Goal: Task Accomplishment & Management: Manage account settings

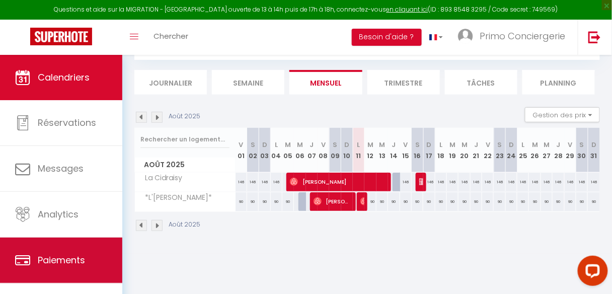
scroll to position [60, 0]
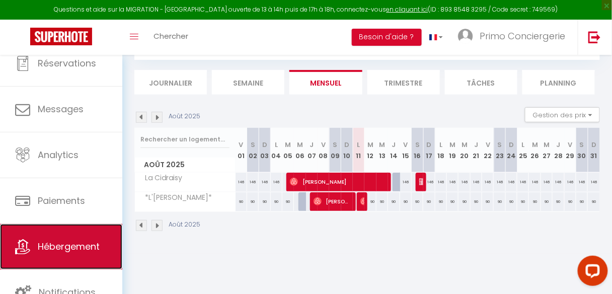
click at [64, 256] on link "Hébergement" at bounding box center [61, 246] width 122 height 45
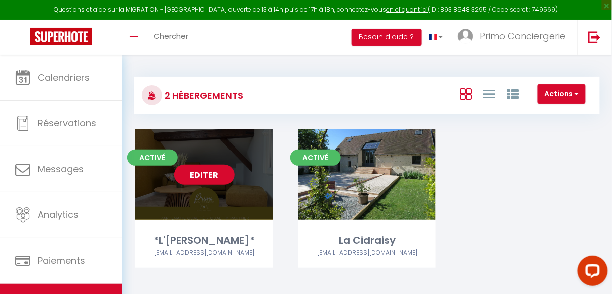
click at [213, 174] on link "Editer" at bounding box center [204, 175] width 60 height 20
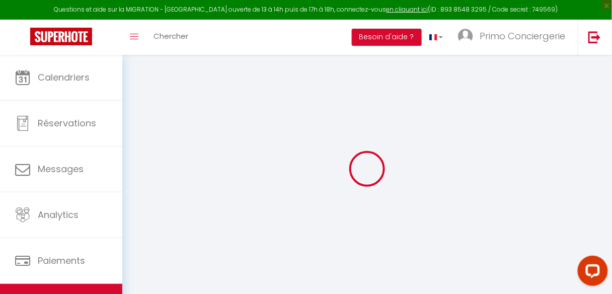
select select "14:00"
select select
select select "11:00"
select select "30"
select select "120"
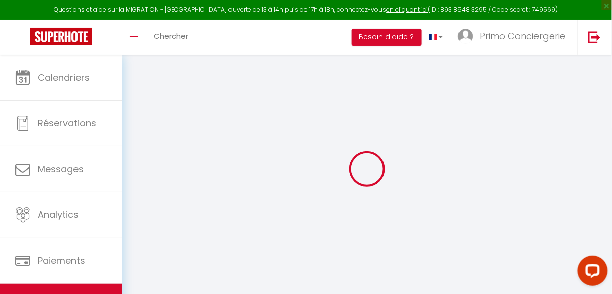
select select "+ 26 %"
select select
checkbox input "false"
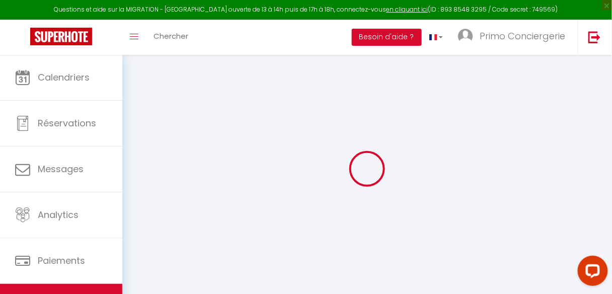
checkbox input "false"
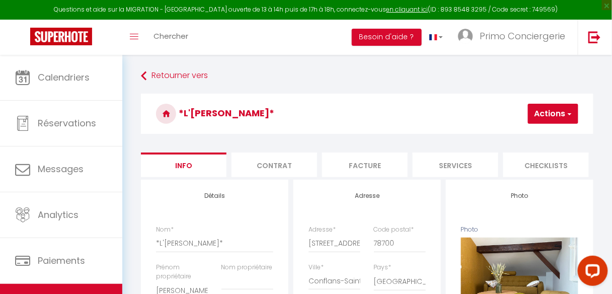
select select
checkbox input "false"
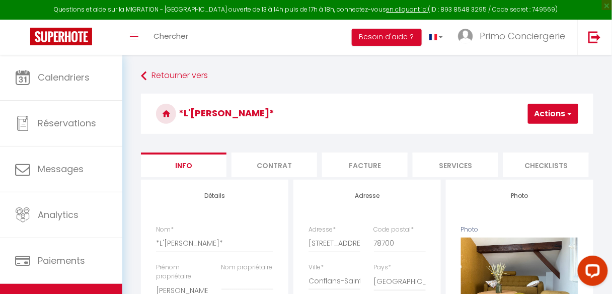
checkbox input "false"
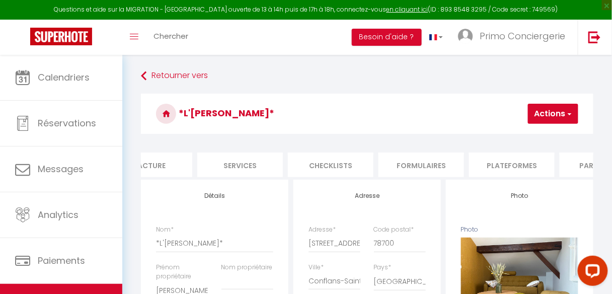
select select "9941-1421526546934649286"
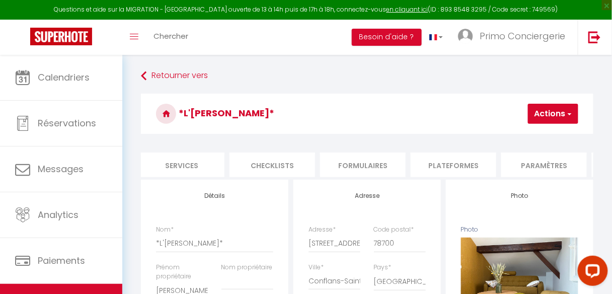
scroll to position [0, 292]
click at [429, 156] on li "Plateformes" at bounding box center [436, 164] width 86 height 25
select select "365"
select select "EUR"
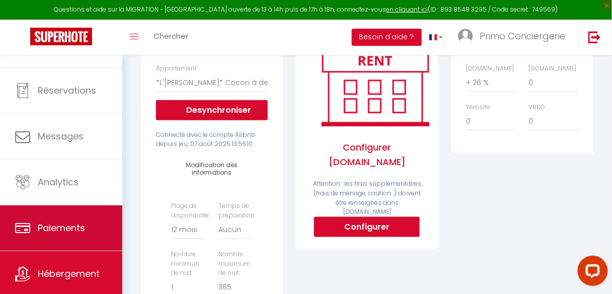
scroll to position [60, 0]
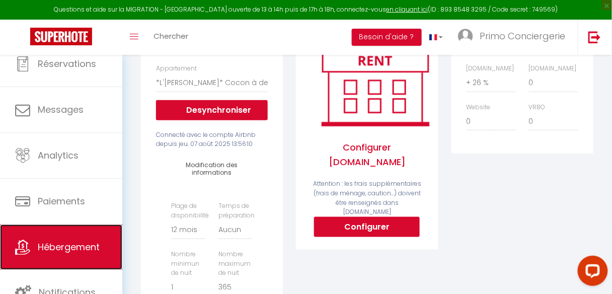
click at [68, 250] on span "Hébergement" at bounding box center [69, 247] width 62 height 13
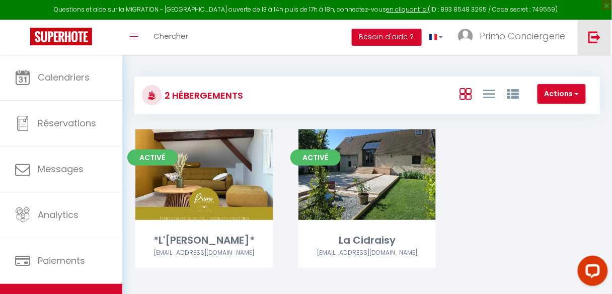
click at [598, 36] on img at bounding box center [594, 37] width 13 height 13
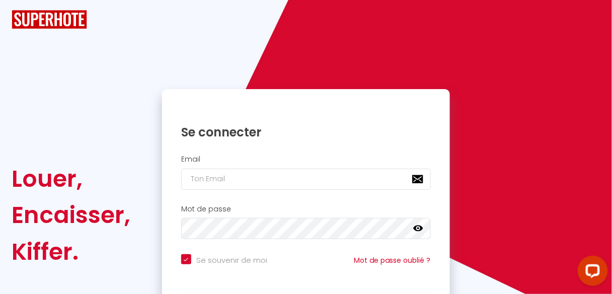
checkbox input "true"
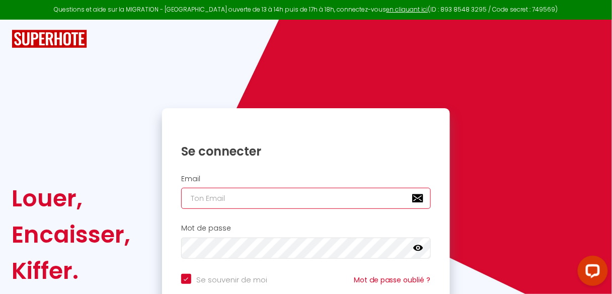
type input "[EMAIL_ADDRESS][DOMAIN_NAME]"
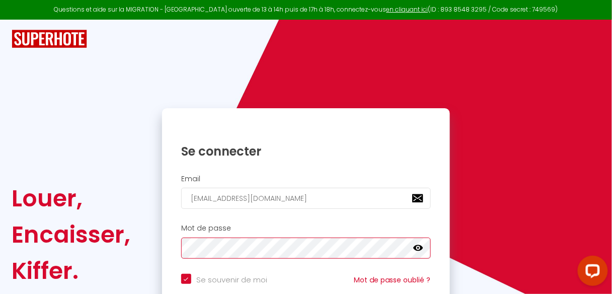
checkbox input "true"
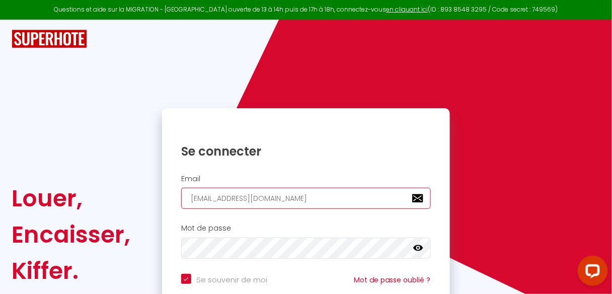
click at [349, 198] on input "[EMAIL_ADDRESS][DOMAIN_NAME]" at bounding box center [306, 198] width 250 height 21
type input "[EMAIL_ADDRESS][DOMAIN_NAME]"
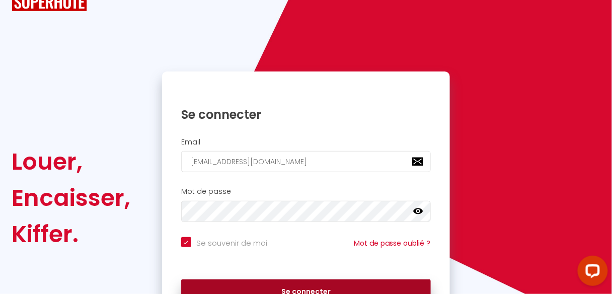
scroll to position [96, 0]
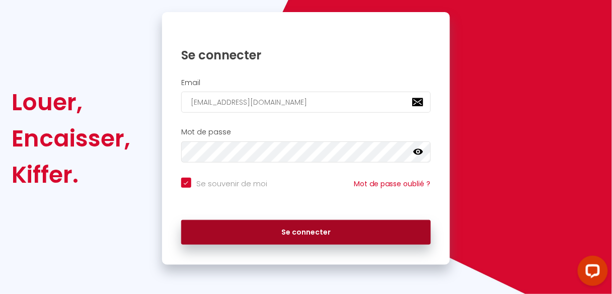
click at [377, 231] on button "Se connecter" at bounding box center [306, 232] width 250 height 25
checkbox input "true"
